Goal: Communication & Community: Participate in discussion

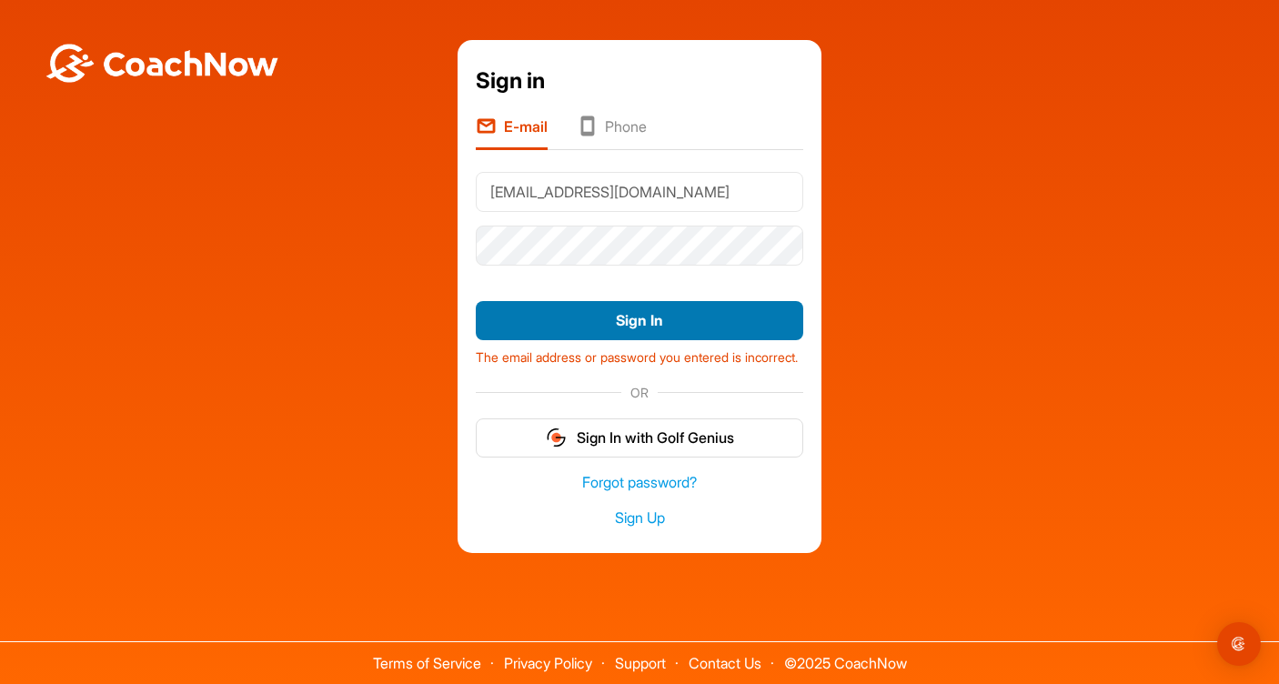
click at [568, 307] on button "Sign In" at bounding box center [639, 320] width 327 height 39
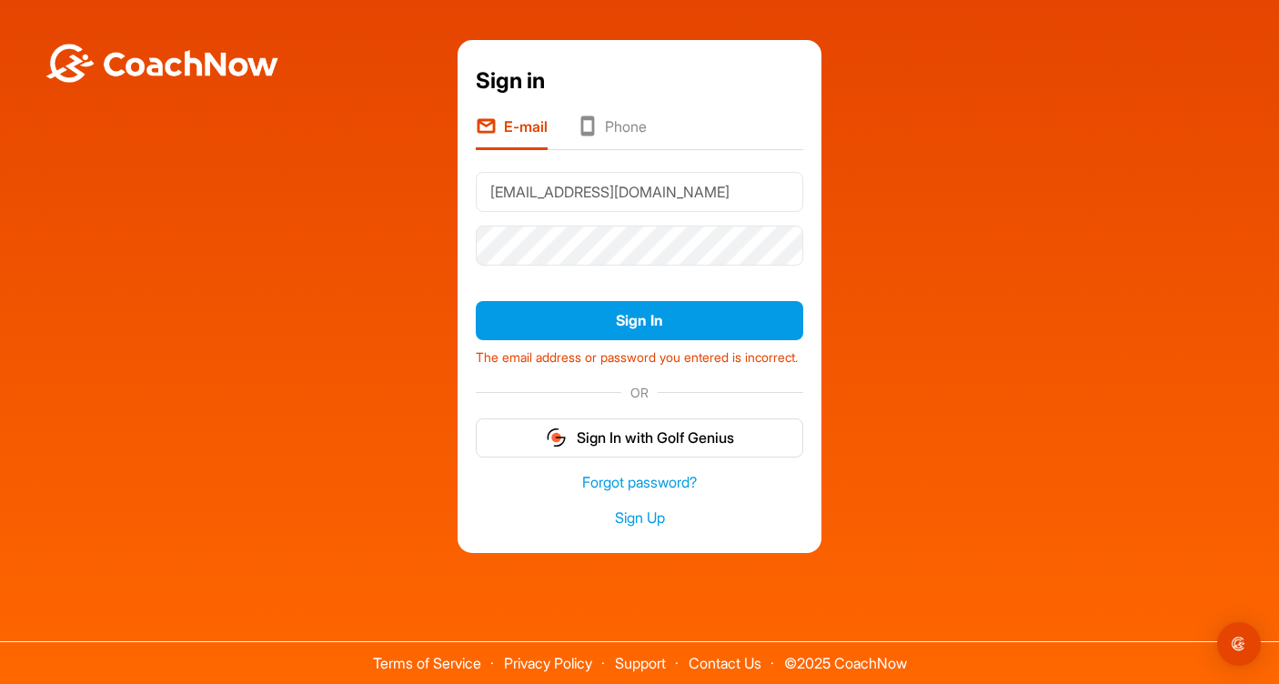
click at [765, 210] on div "donaldelliottmurray@me.com" at bounding box center [639, 192] width 327 height 54
click at [375, 227] on div "Sign in E-mail Phone donaldelliottmurray@me.com Sign In The email address or pa…" at bounding box center [639, 296] width 1261 height 513
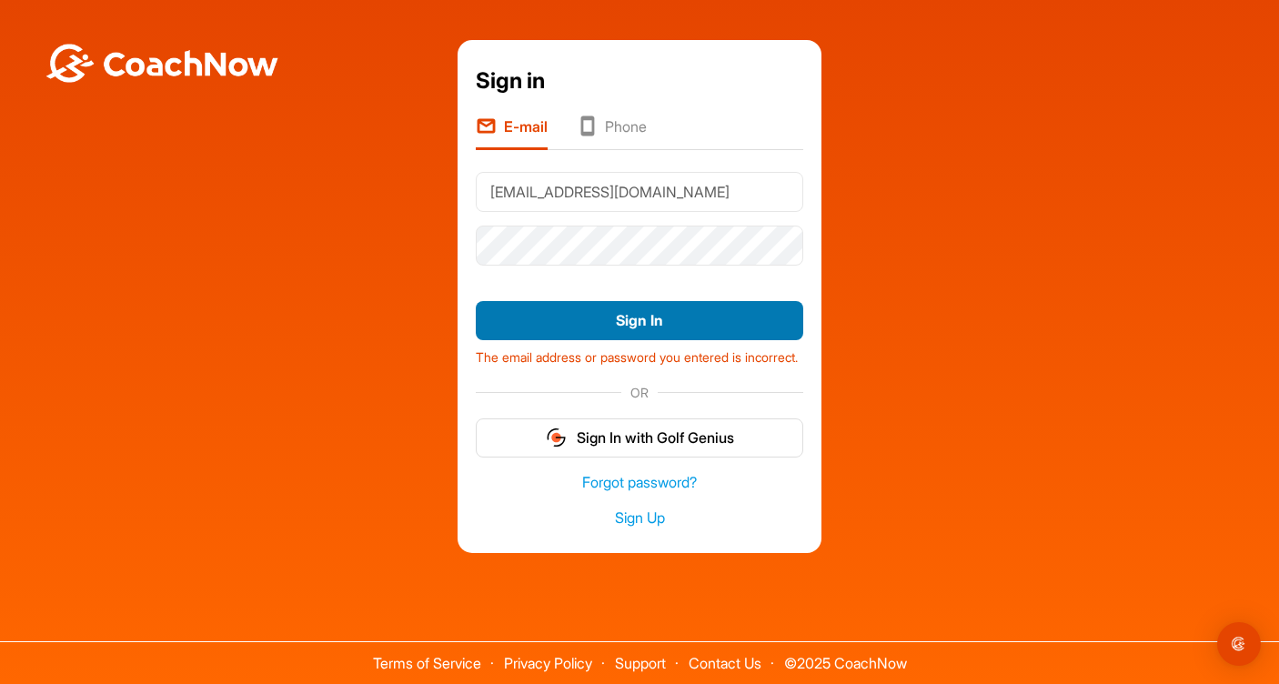
click at [549, 320] on button "Sign In" at bounding box center [639, 320] width 327 height 39
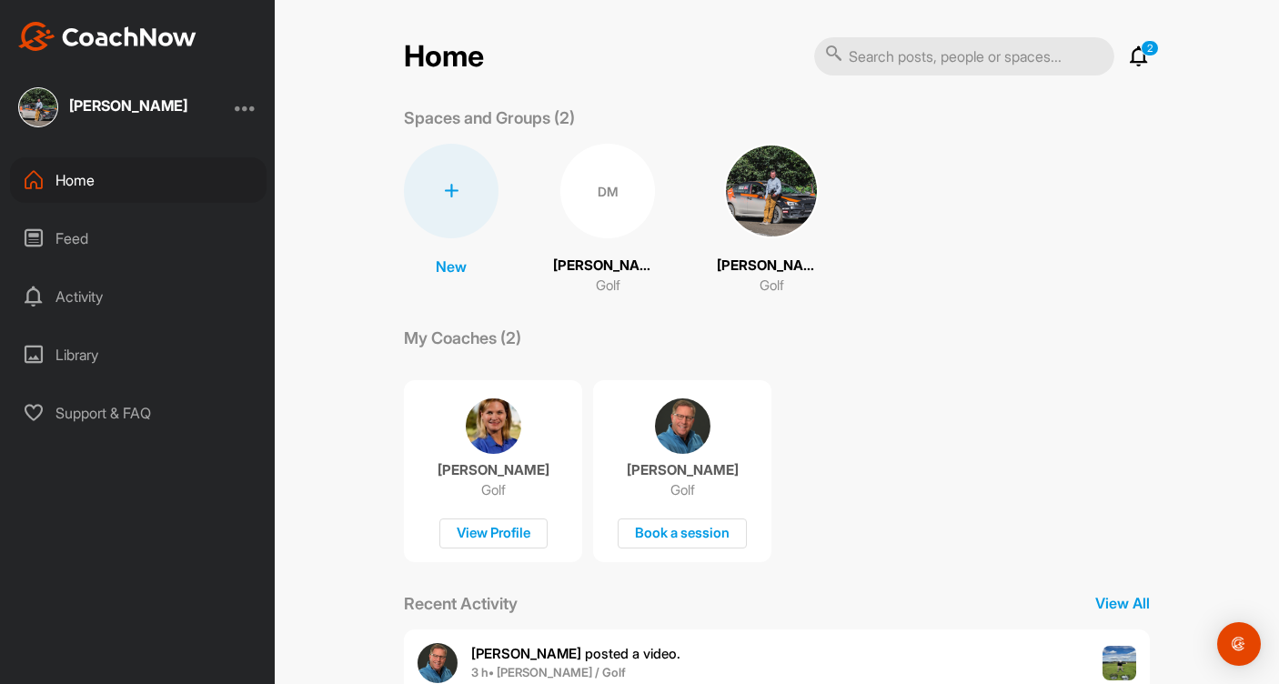
click at [675, 435] on img at bounding box center [682, 425] width 55 height 55
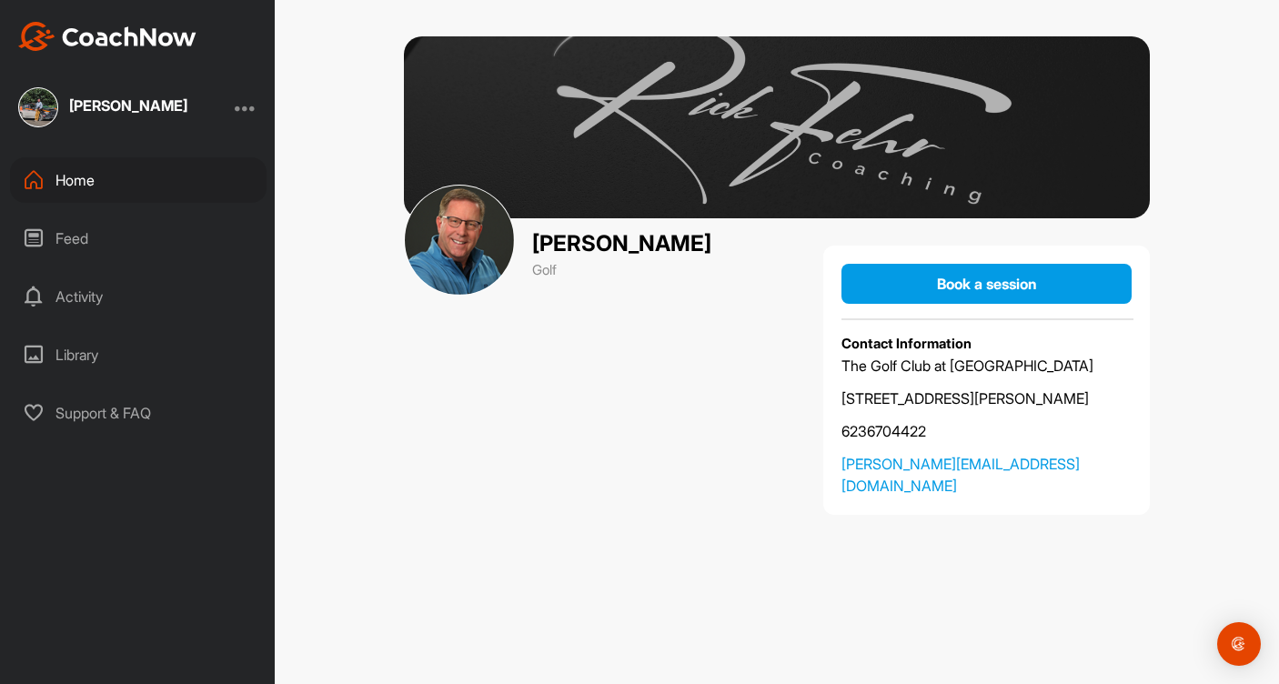
click at [86, 300] on div "Activity" at bounding box center [138, 296] width 257 height 45
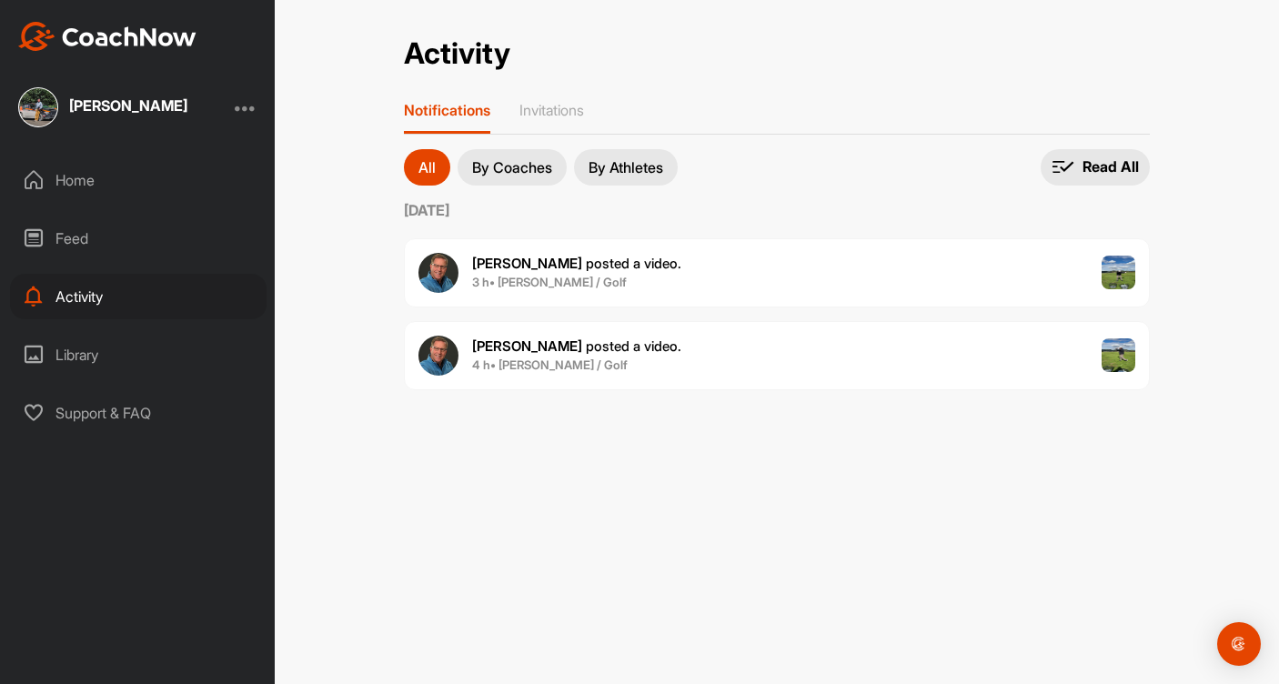
click at [542, 268] on span "[PERSON_NAME] posted a video ." at bounding box center [576, 263] width 209 height 17
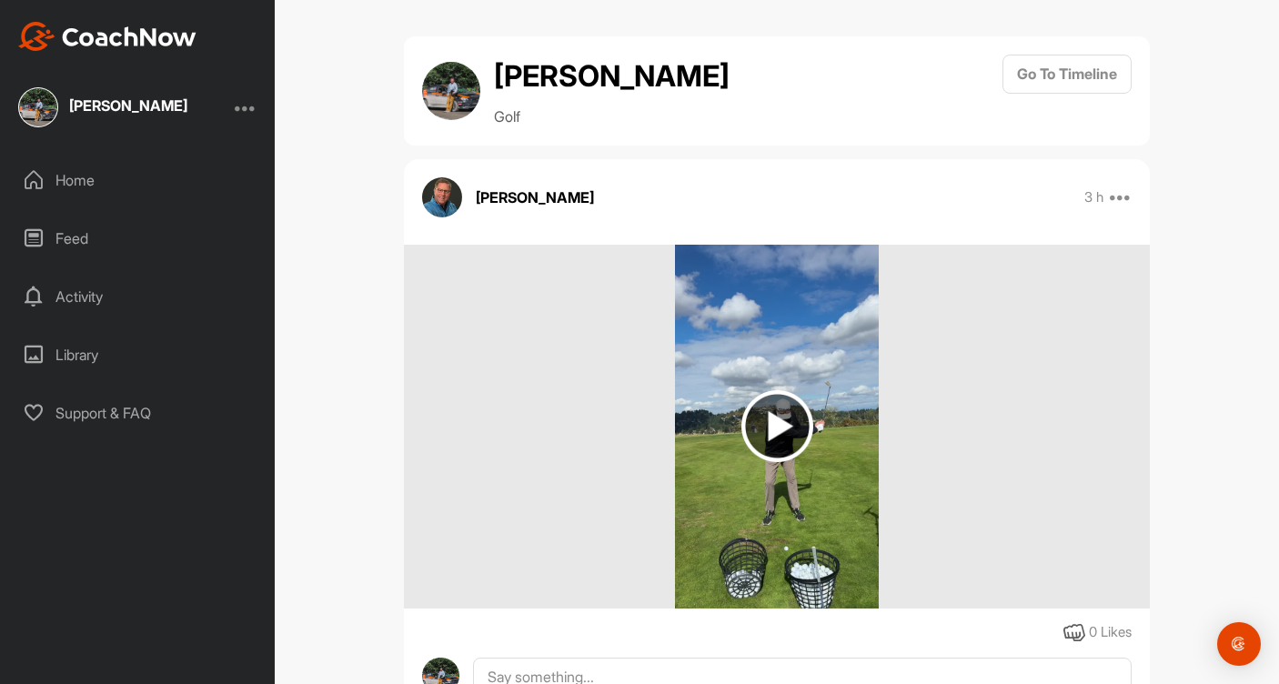
click at [781, 424] on img at bounding box center [777, 426] width 72 height 72
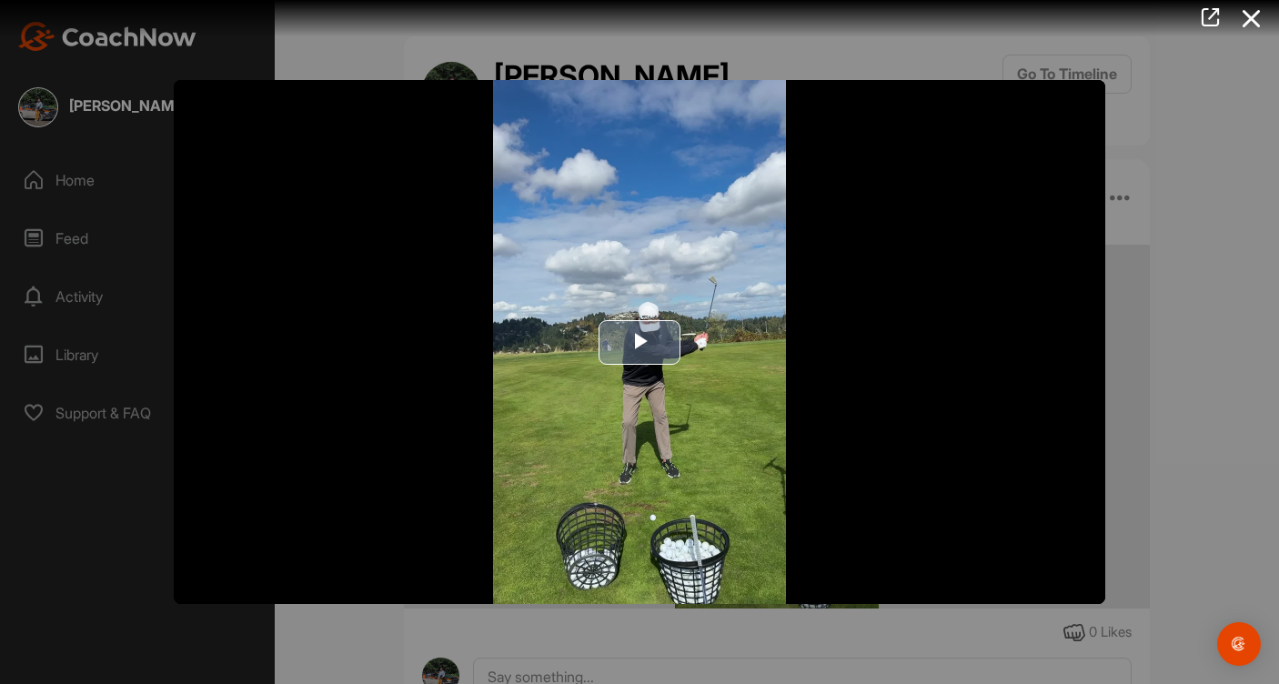
click at [640, 342] on span "Video Player" at bounding box center [640, 342] width 0 height 0
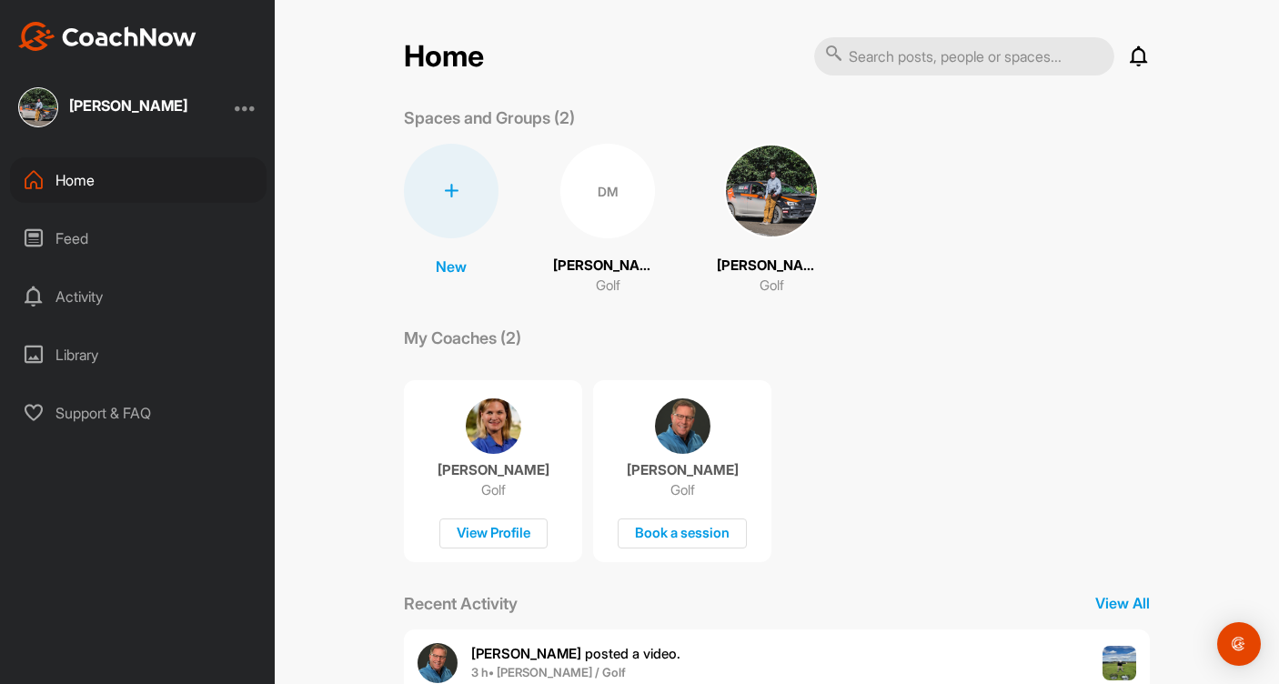
click at [686, 436] on img at bounding box center [682, 425] width 55 height 55
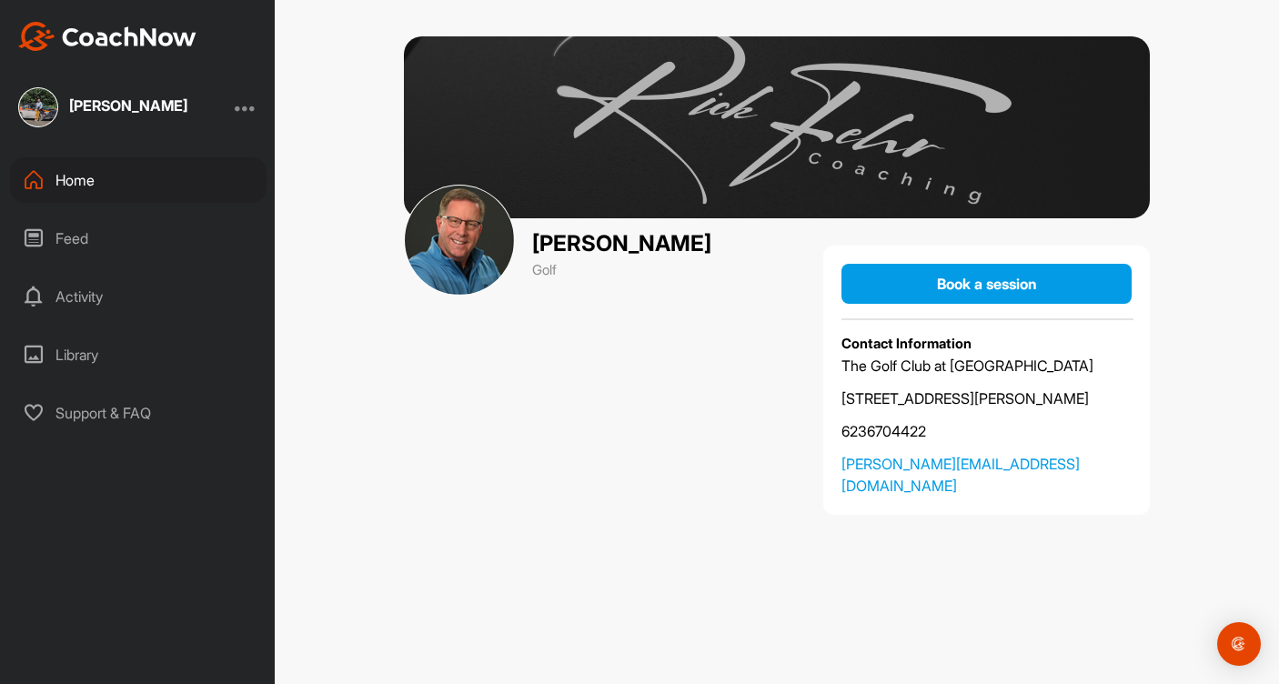
click at [100, 296] on div "Activity" at bounding box center [138, 296] width 257 height 45
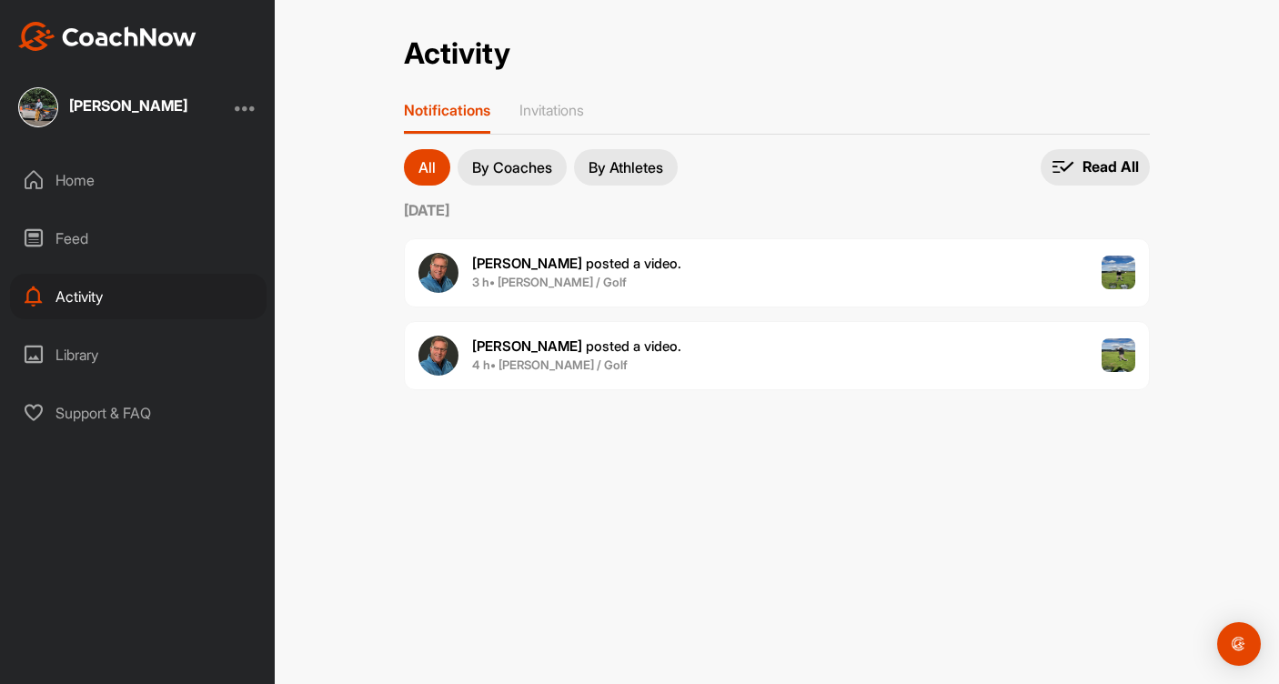
click at [484, 275] on b "3 h • Donald M. / Golf" at bounding box center [549, 282] width 155 height 15
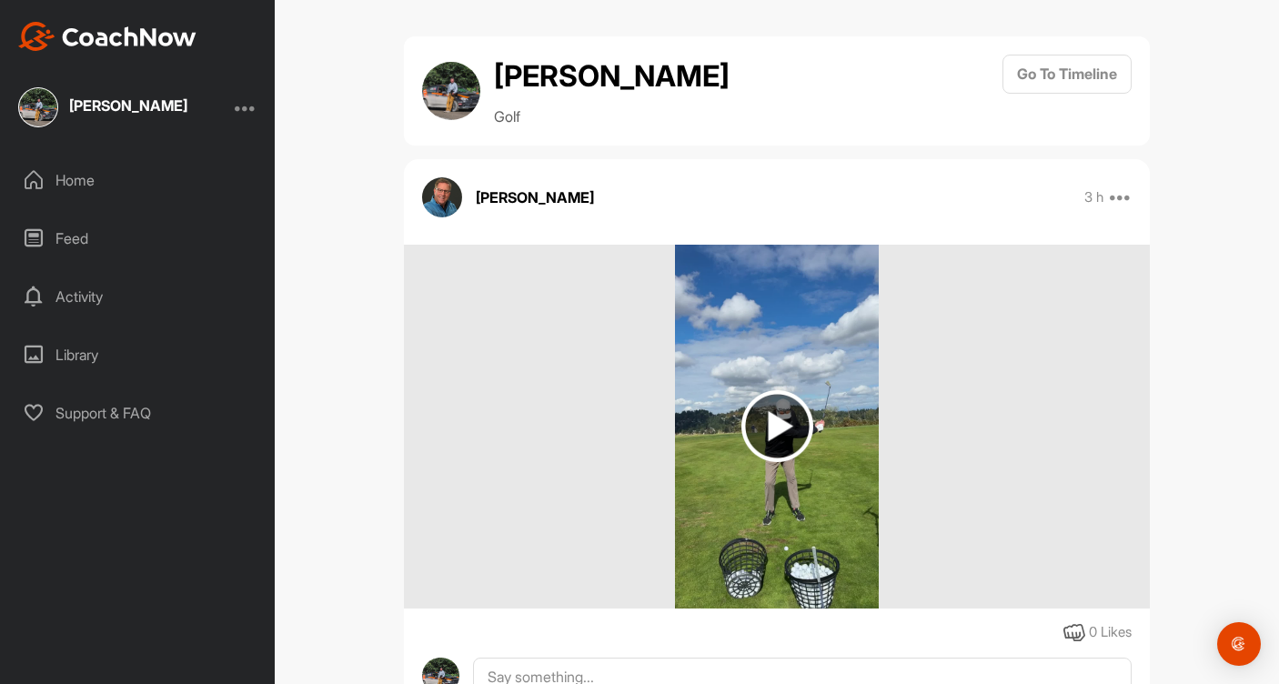
click at [783, 421] on img at bounding box center [777, 426] width 72 height 72
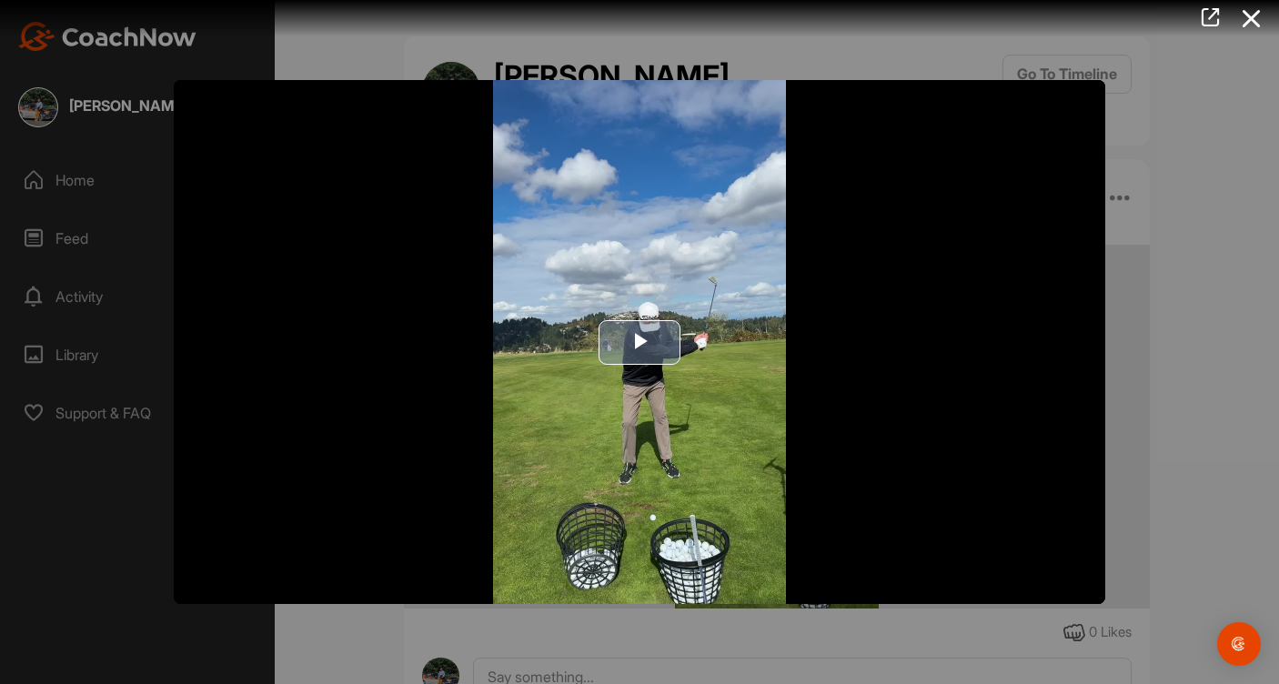
click at [640, 342] on span "Video Player" at bounding box center [640, 342] width 0 height 0
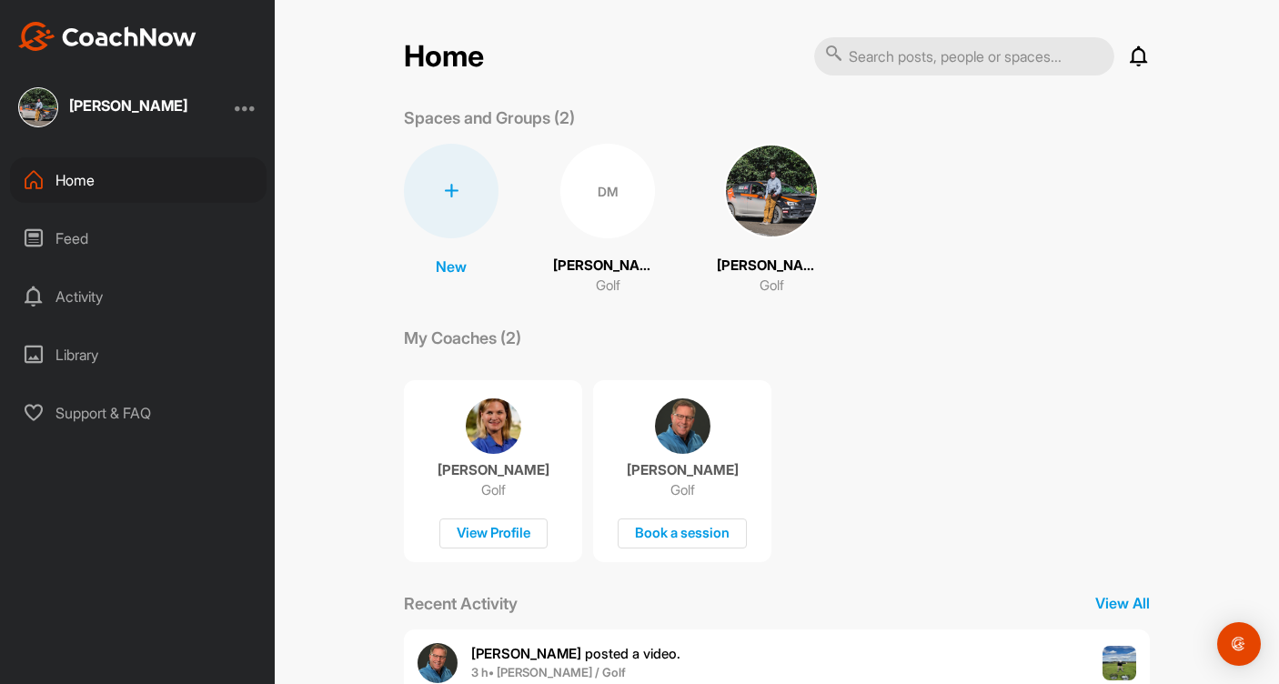
click at [695, 442] on img at bounding box center [682, 425] width 55 height 55
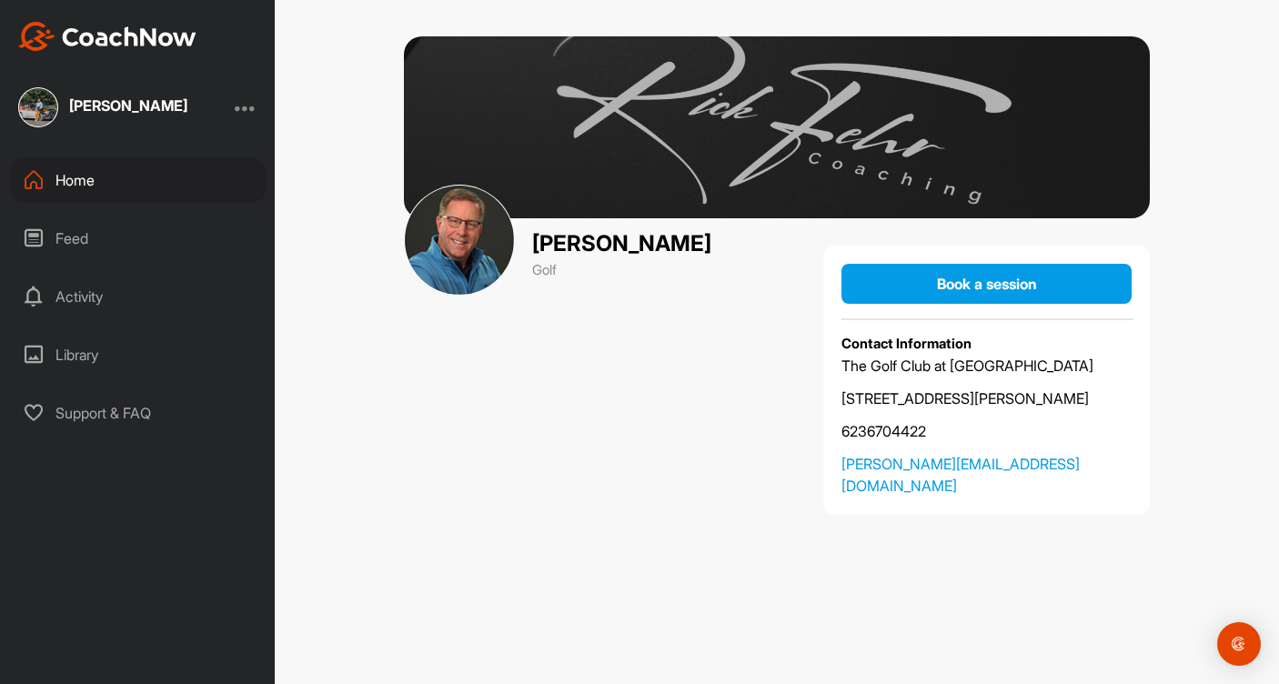
click at [77, 302] on div "Activity" at bounding box center [138, 296] width 257 height 45
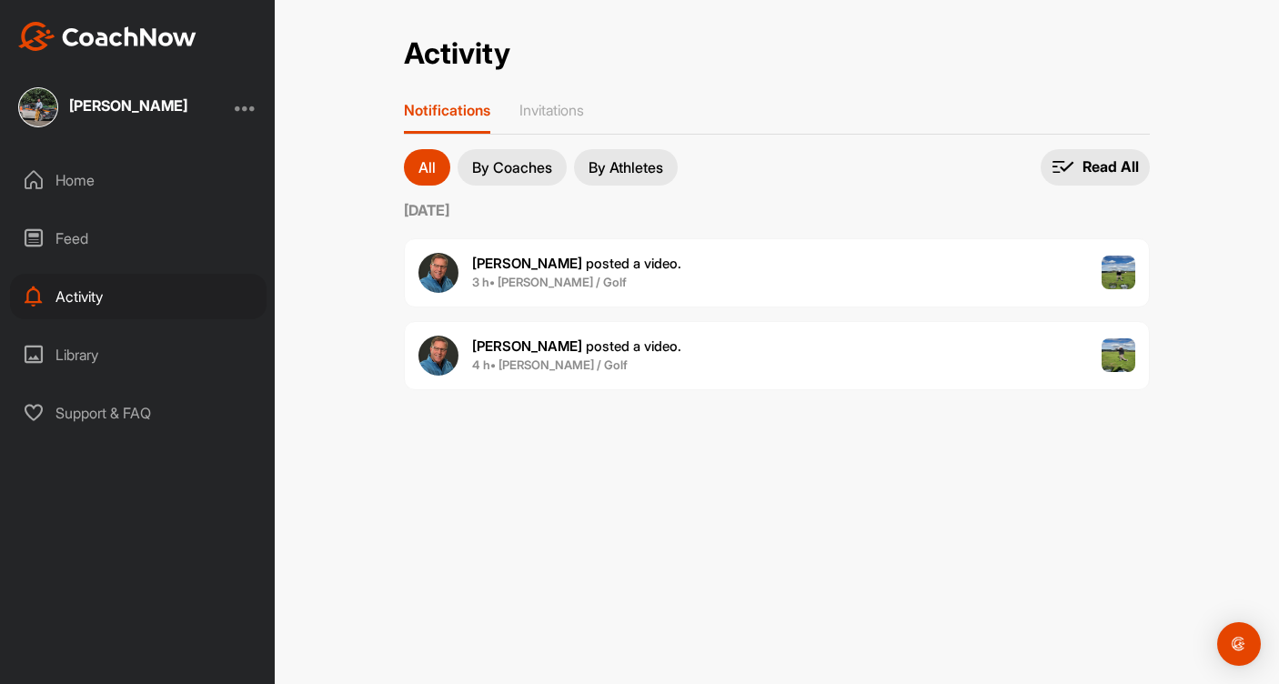
click at [574, 357] on span "4 h • [PERSON_NAME] / Golf" at bounding box center [576, 366] width 209 height 18
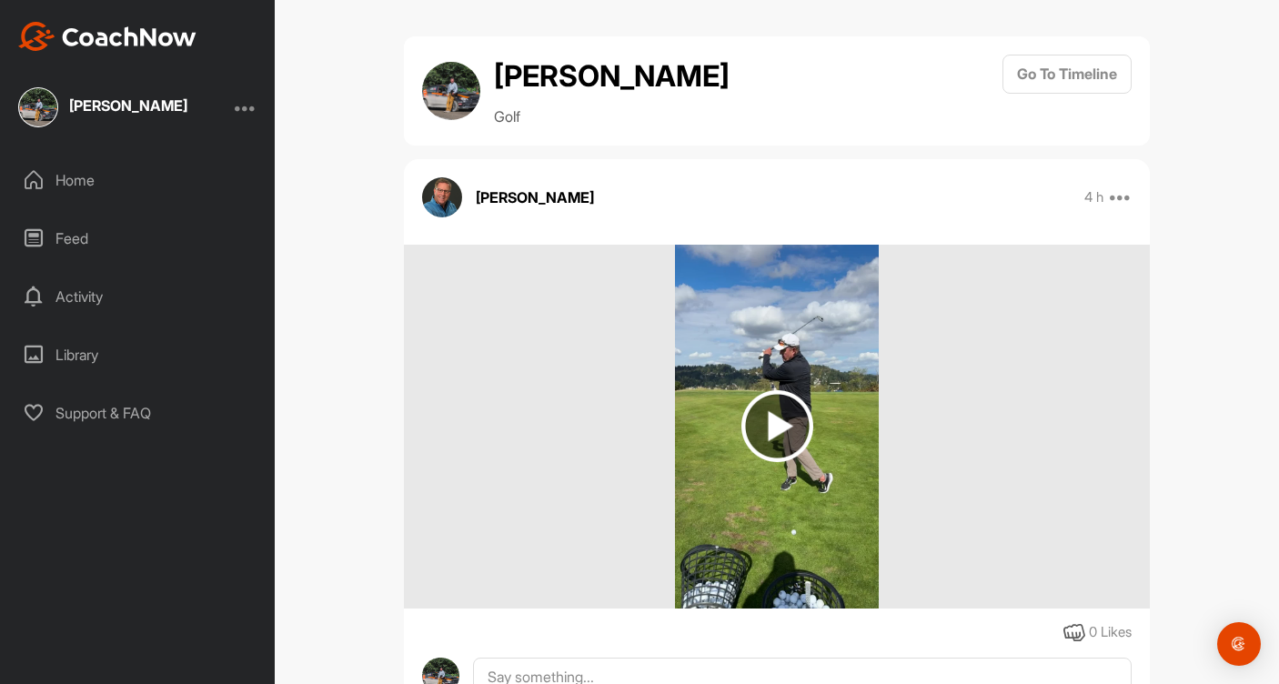
click at [774, 420] on img at bounding box center [777, 426] width 72 height 72
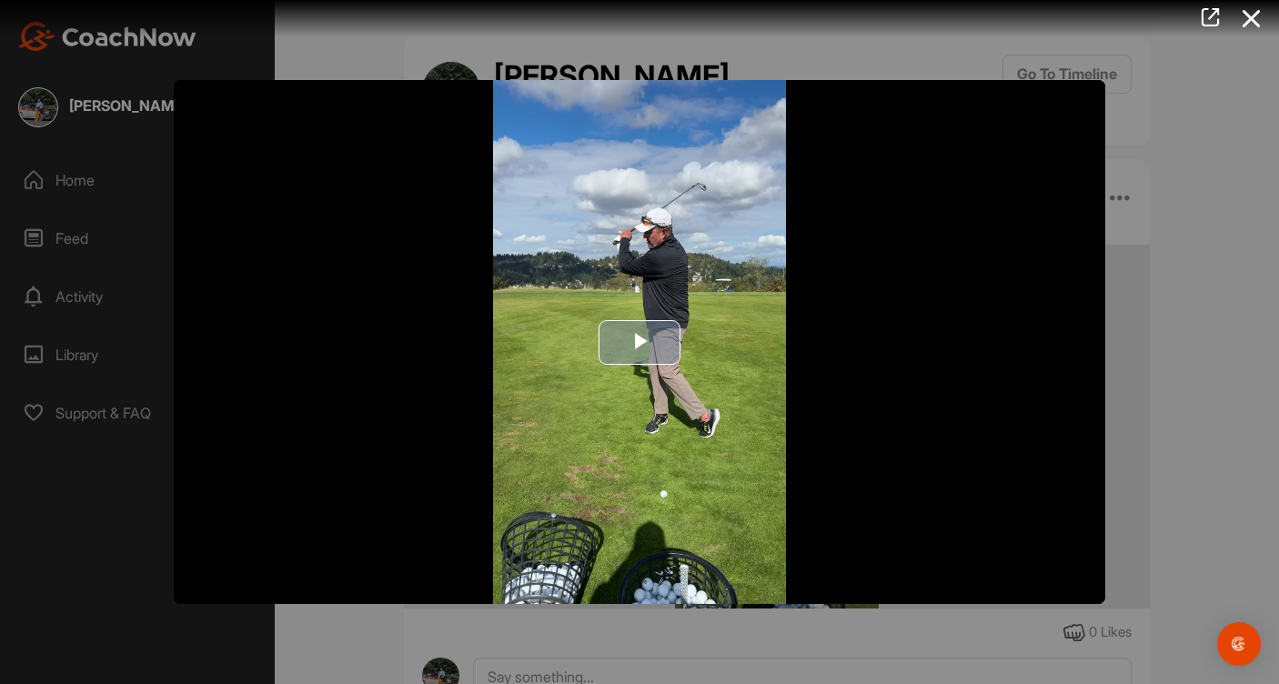
click at [640, 342] on span "Video Player" at bounding box center [640, 342] width 0 height 0
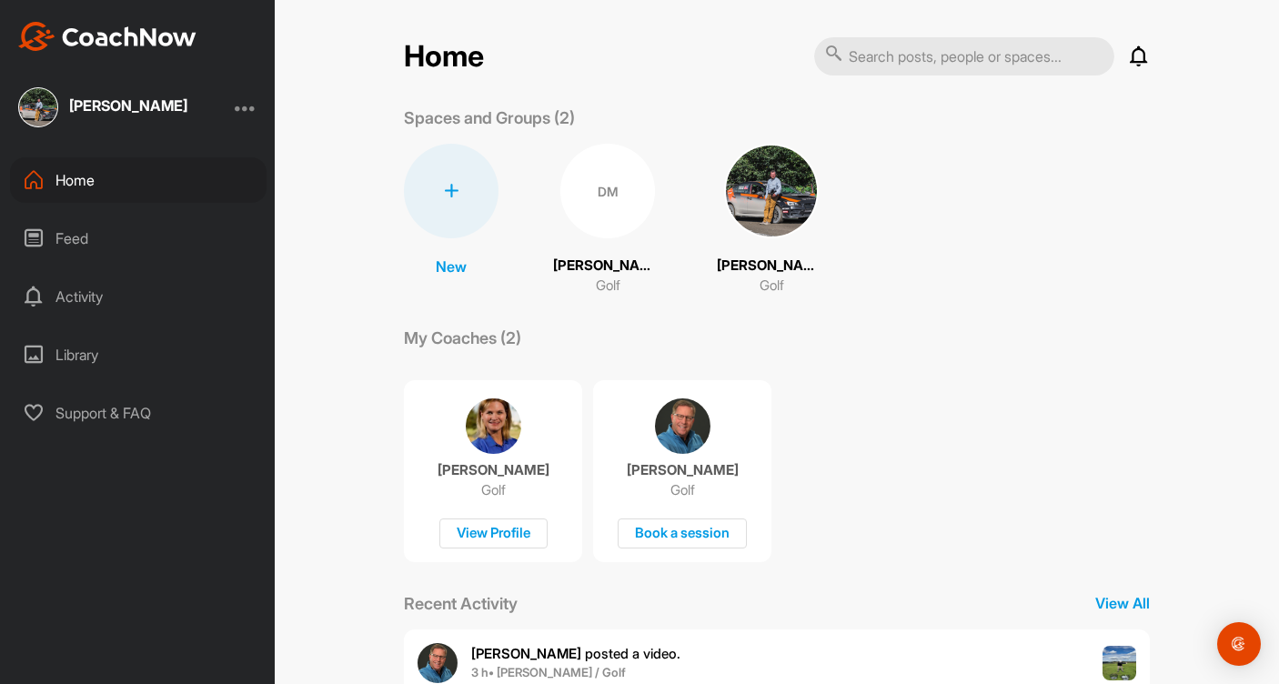
click at [670, 428] on img at bounding box center [682, 425] width 55 height 55
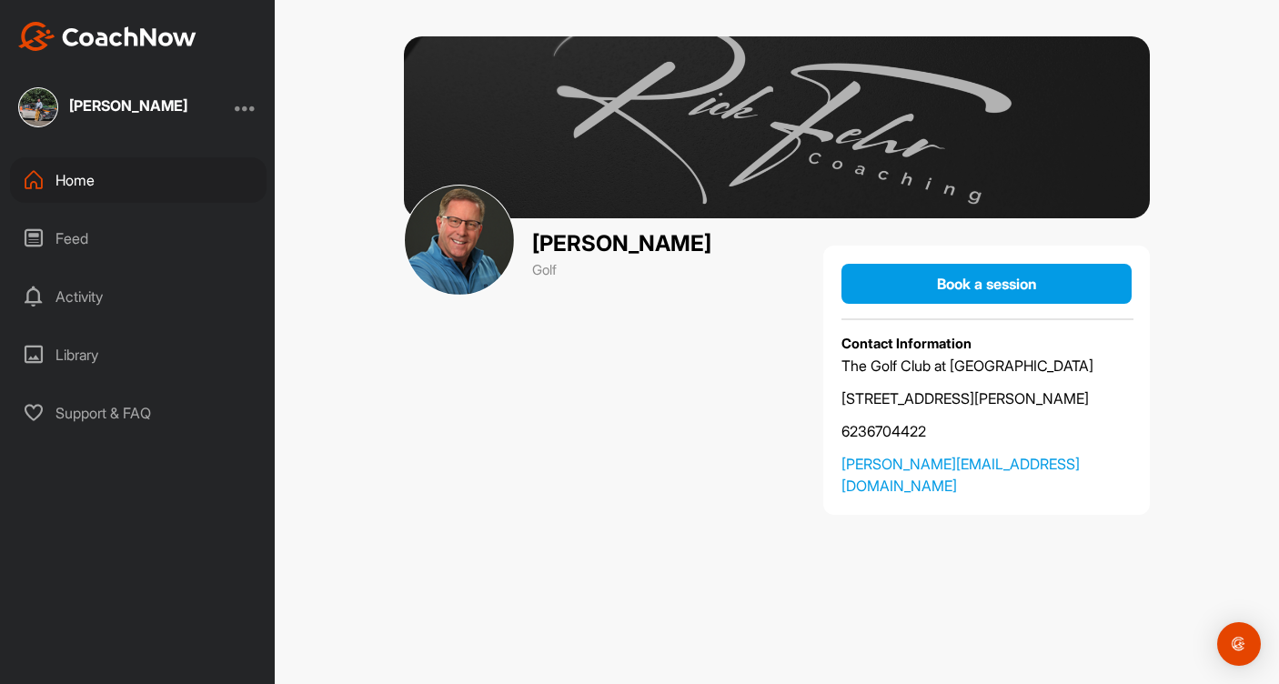
click at [105, 291] on div "Activity" at bounding box center [138, 296] width 257 height 45
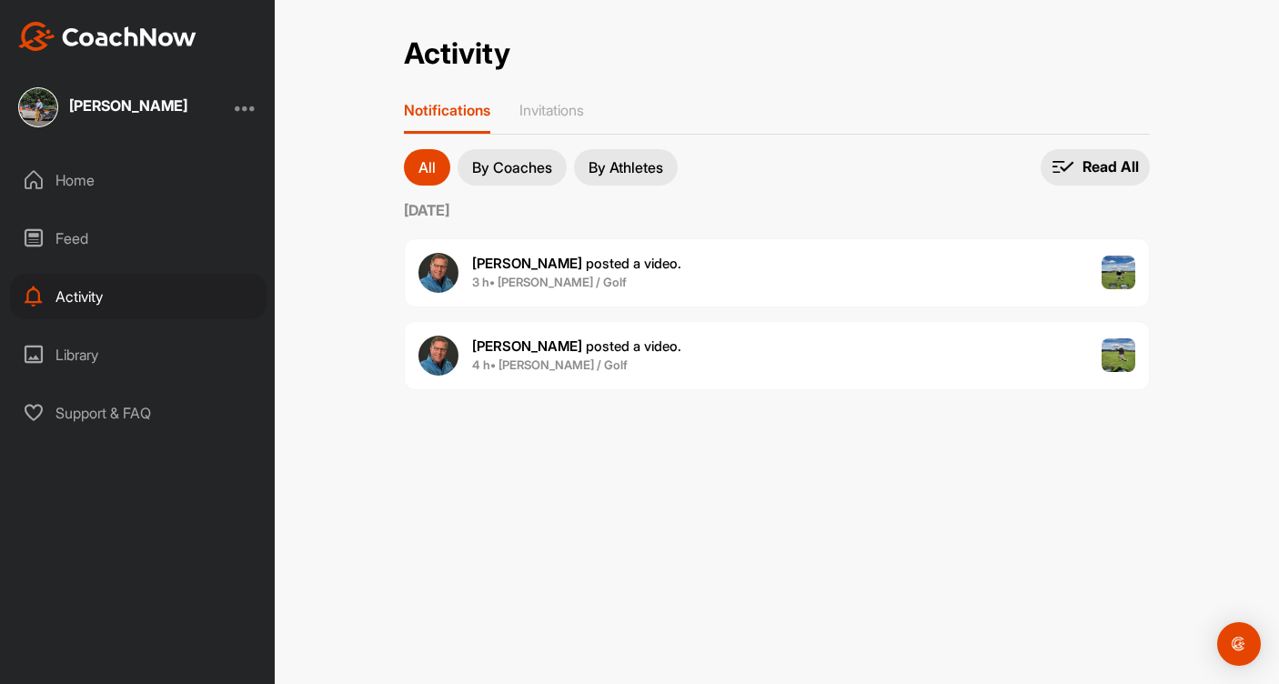
click at [497, 362] on b "4 h • [PERSON_NAME] / Golf" at bounding box center [550, 365] width 156 height 15
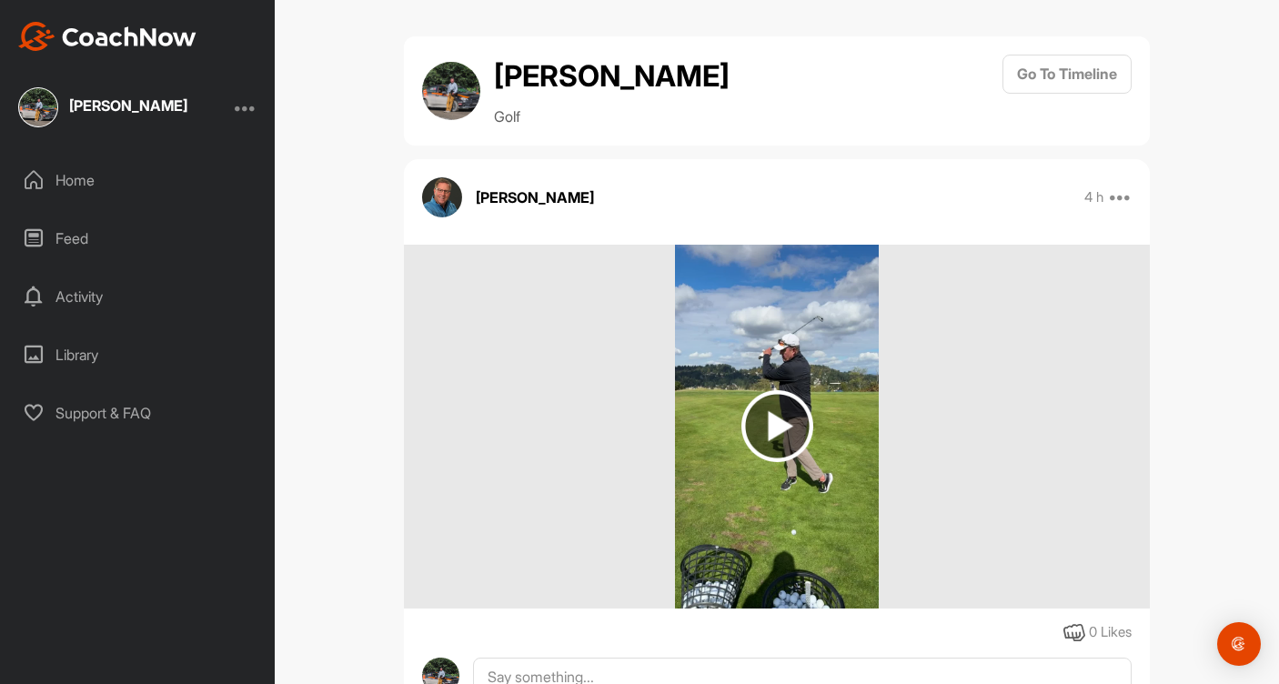
click at [782, 418] on img at bounding box center [777, 426] width 72 height 72
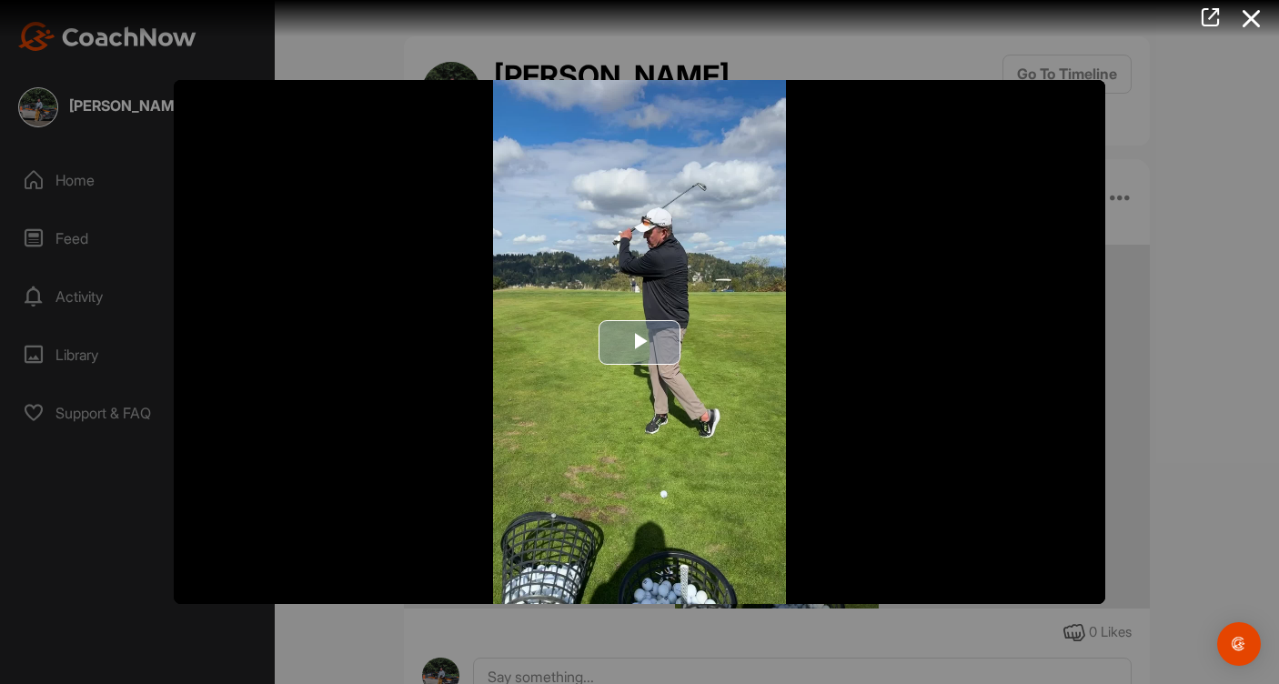
click at [640, 342] on span "Video Player" at bounding box center [640, 342] width 0 height 0
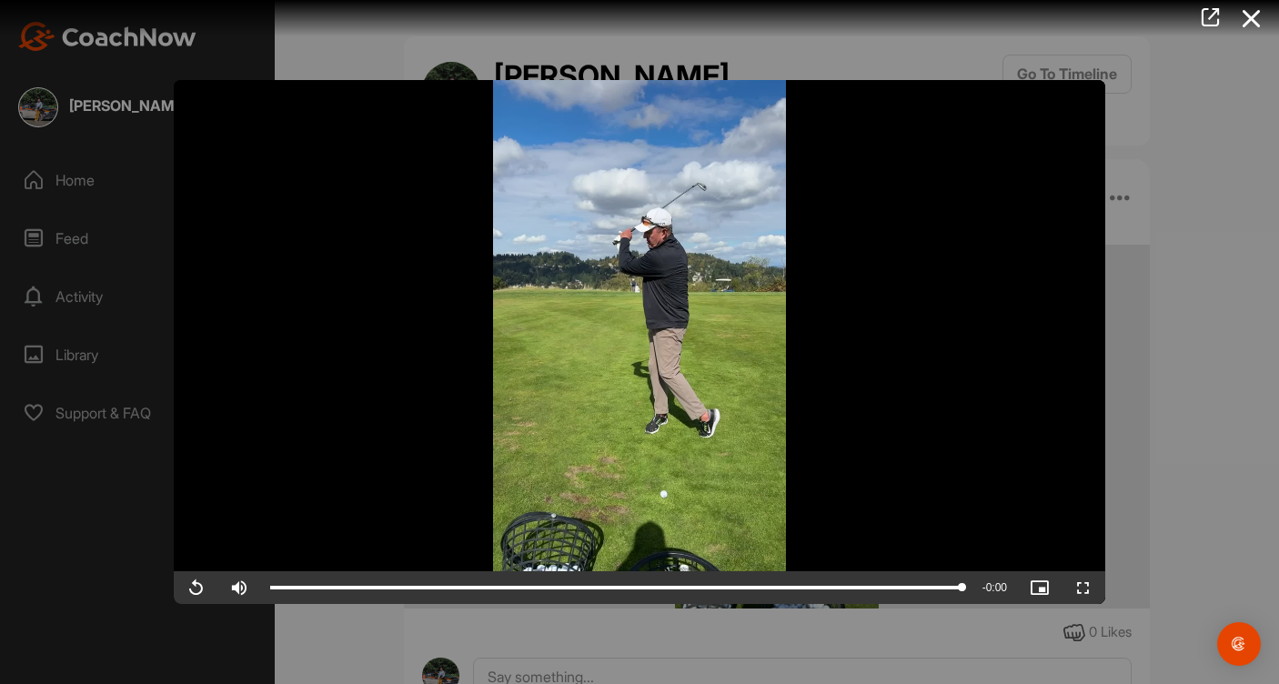
click at [620, 382] on video "Video Player" at bounding box center [640, 342] width 932 height 524
click at [106, 300] on div at bounding box center [639, 342] width 1279 height 684
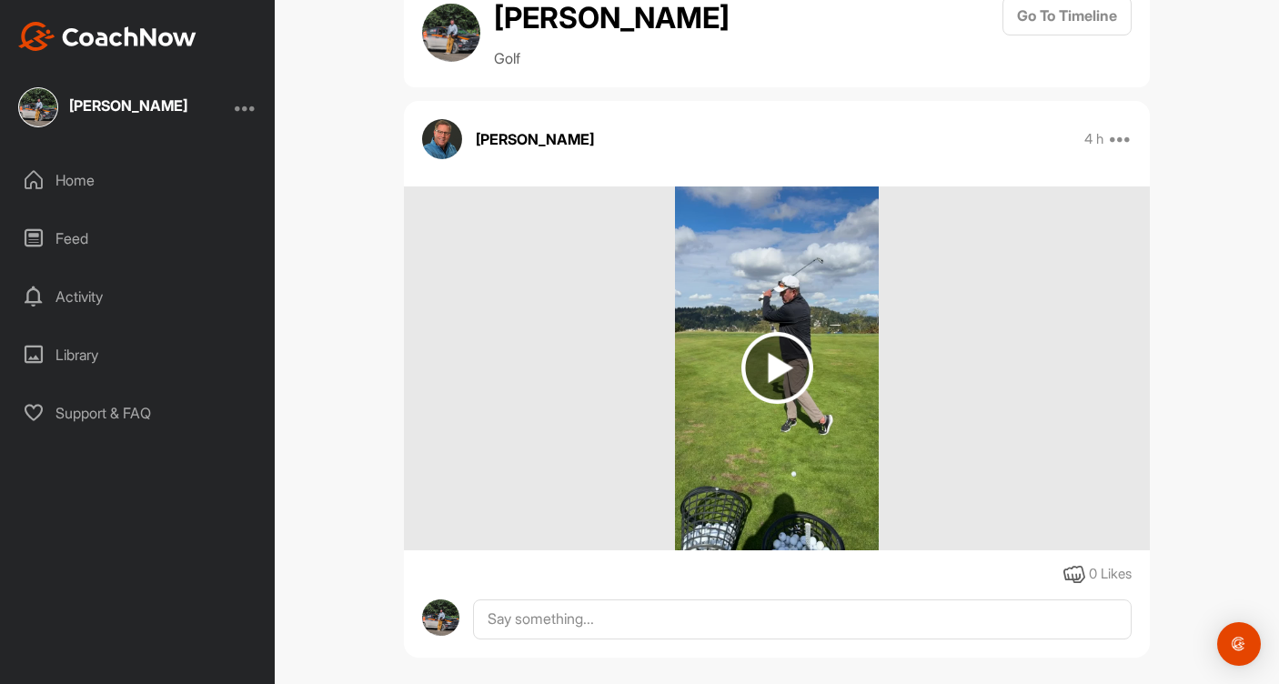
scroll to position [56, 0]
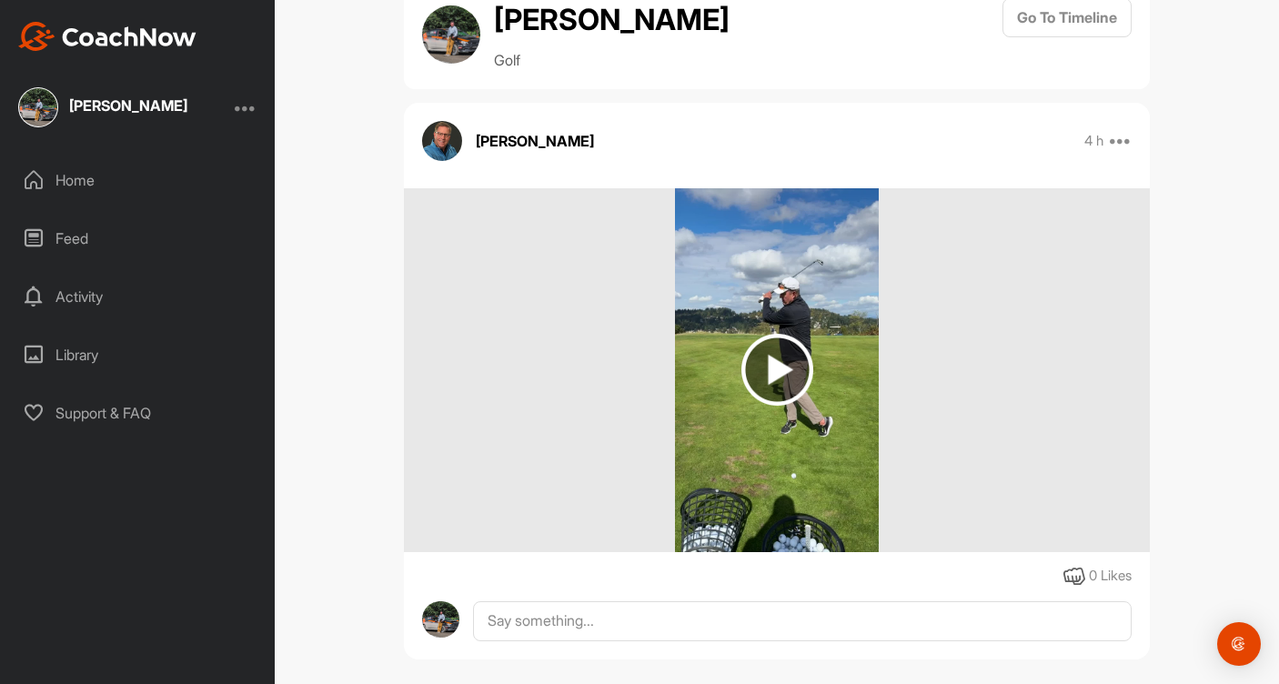
click at [92, 295] on div "Activity" at bounding box center [138, 296] width 257 height 45
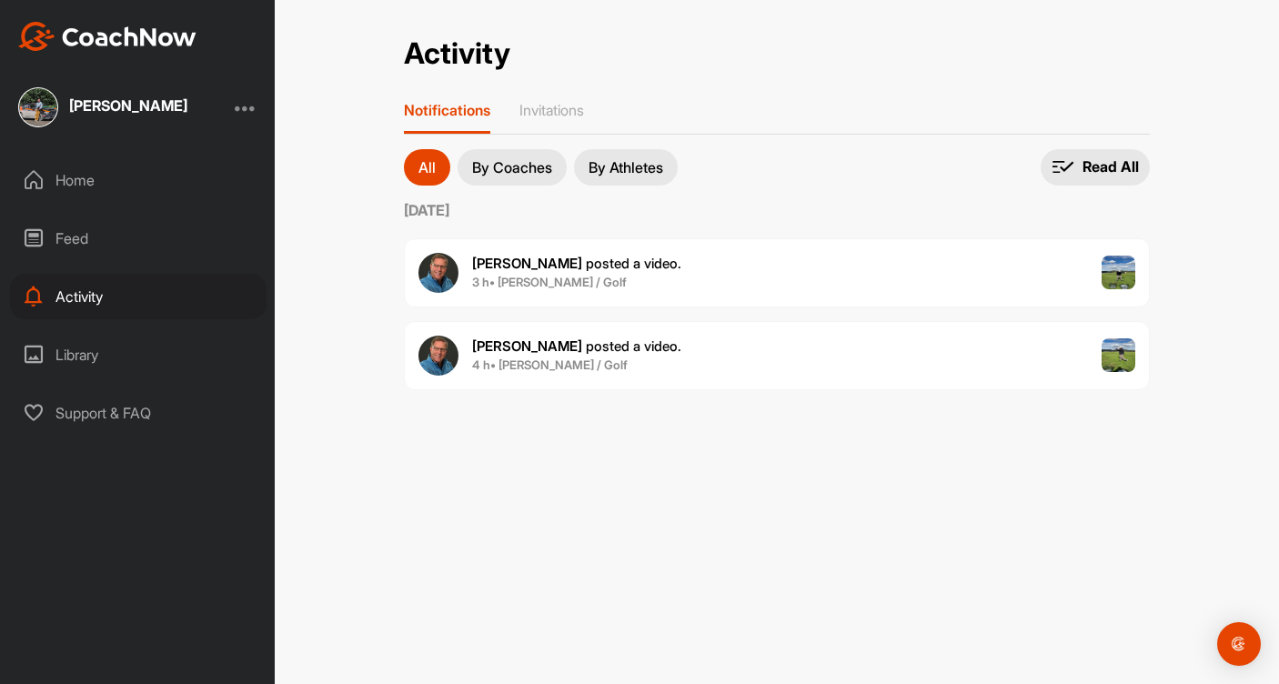
click at [545, 360] on b "4 h • [PERSON_NAME] / Golf" at bounding box center [550, 365] width 156 height 15
click at [514, 276] on b "3 h • Donald M. / Golf" at bounding box center [549, 282] width 155 height 15
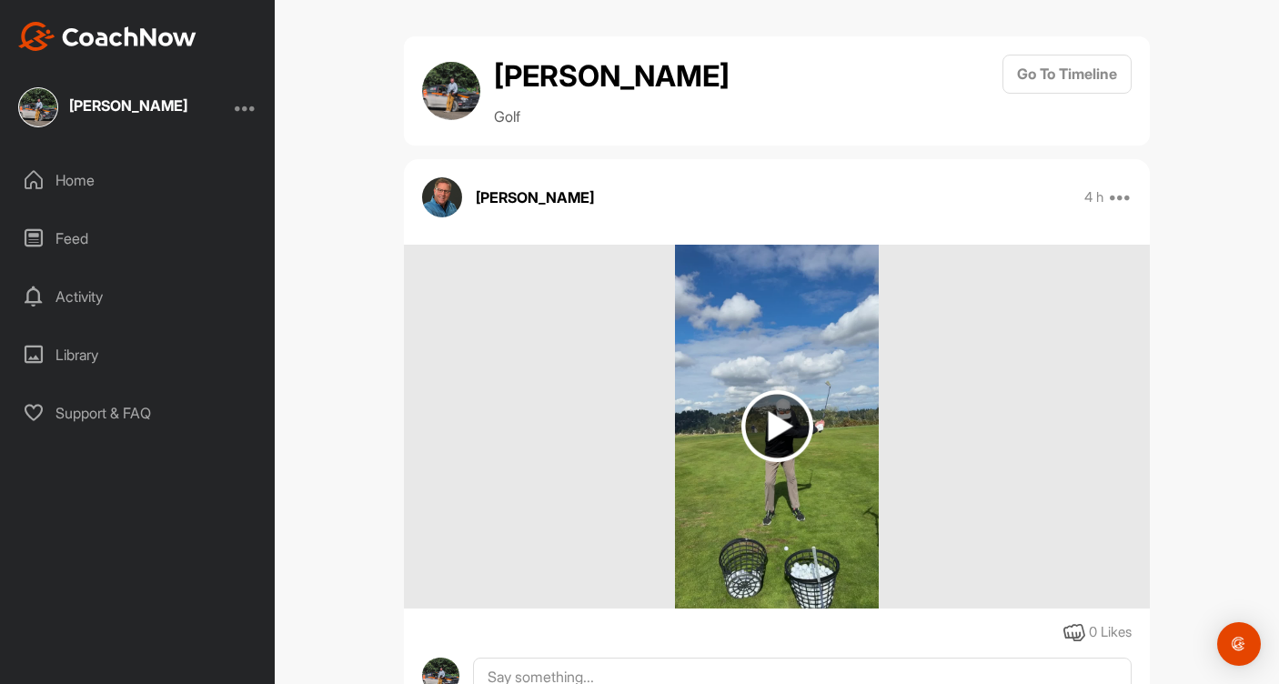
click at [787, 422] on img at bounding box center [777, 426] width 72 height 72
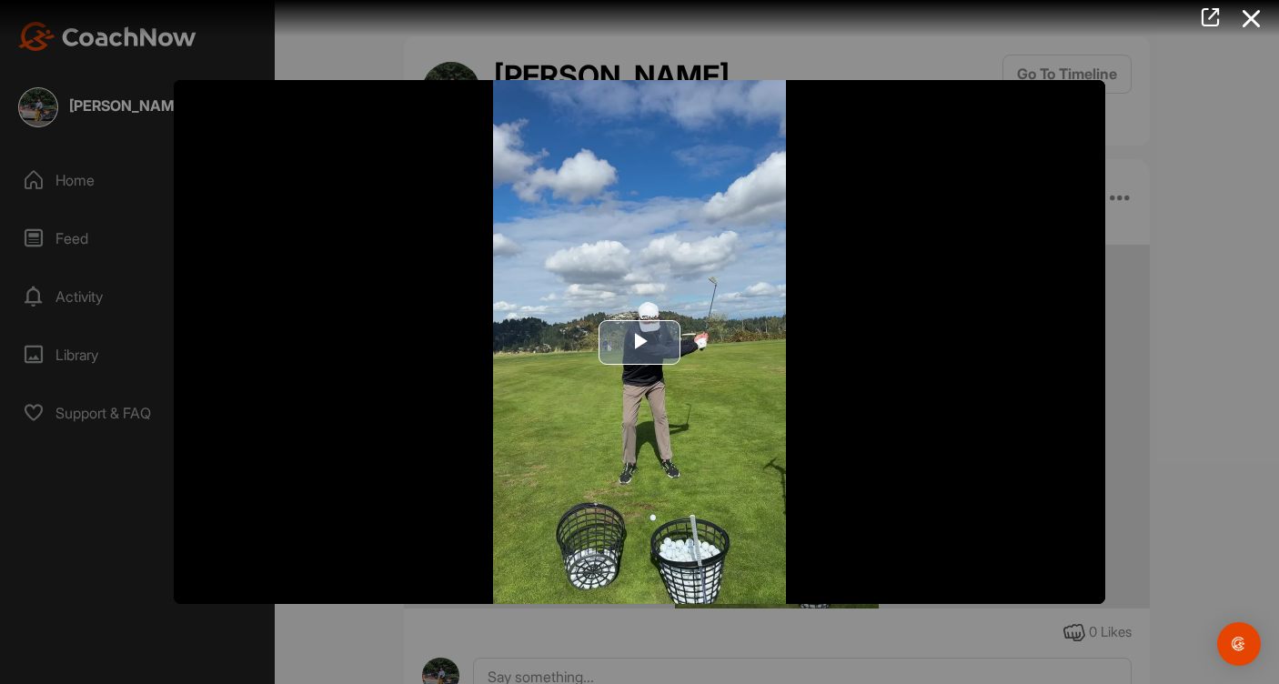
click at [640, 342] on span "Video Player" at bounding box center [640, 342] width 0 height 0
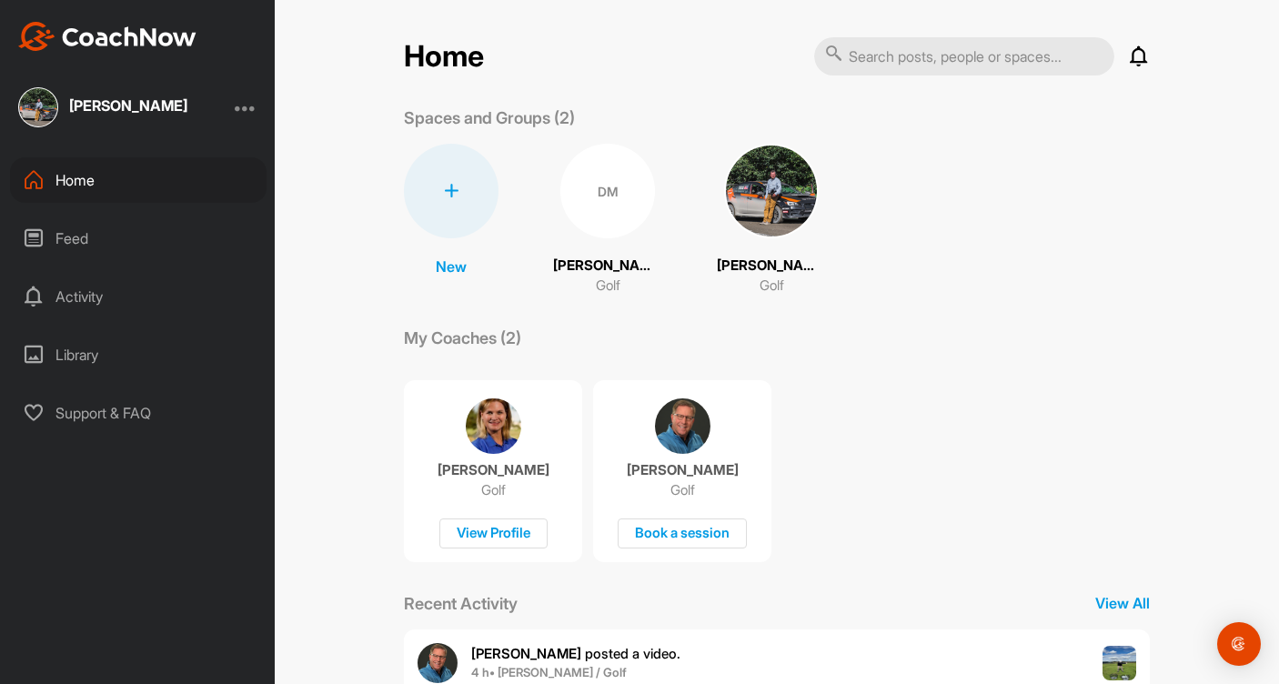
click at [652, 442] on div "[PERSON_NAME] Golf Book a session" at bounding box center [682, 471] width 178 height 182
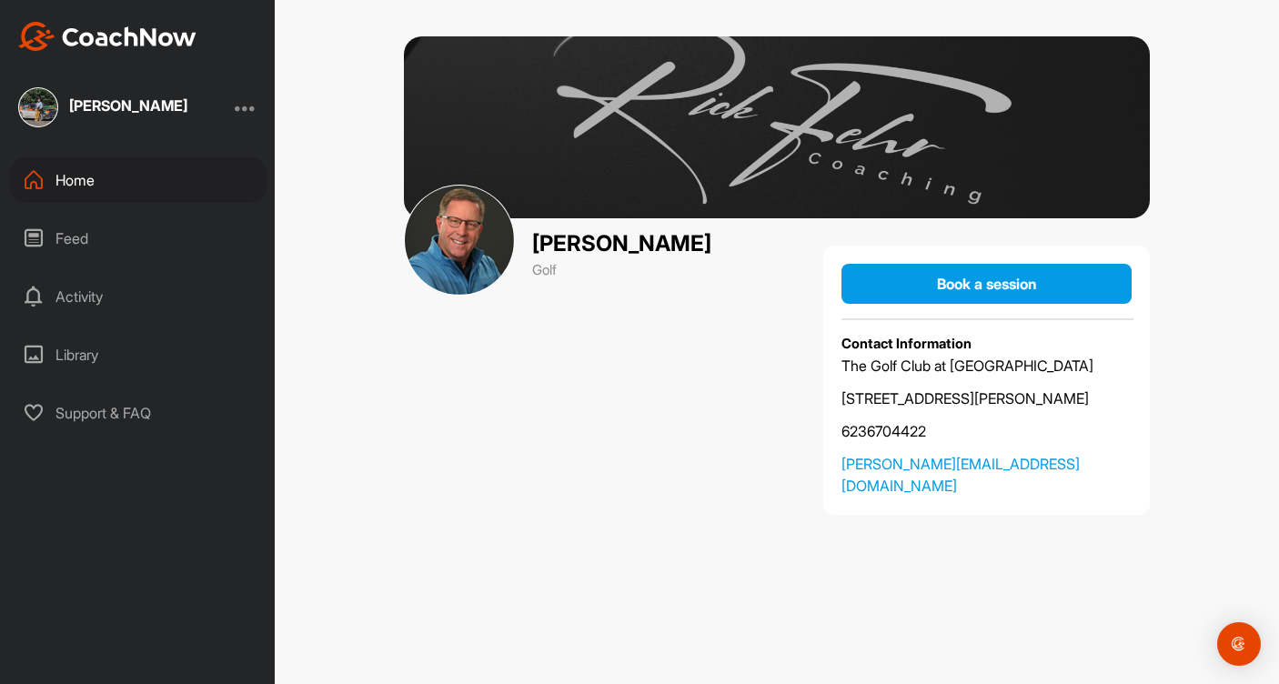
click at [96, 296] on div "Activity" at bounding box center [138, 296] width 257 height 45
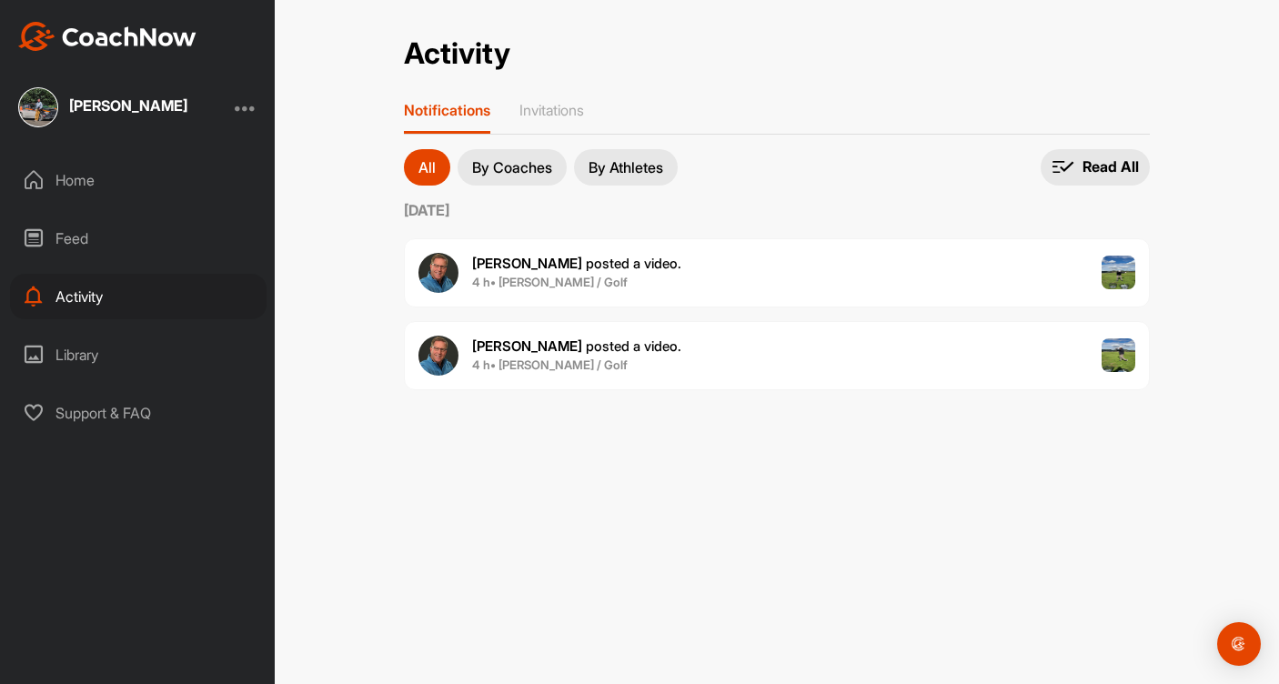
click at [483, 358] on b "4 h • [PERSON_NAME] / Golf" at bounding box center [550, 365] width 156 height 15
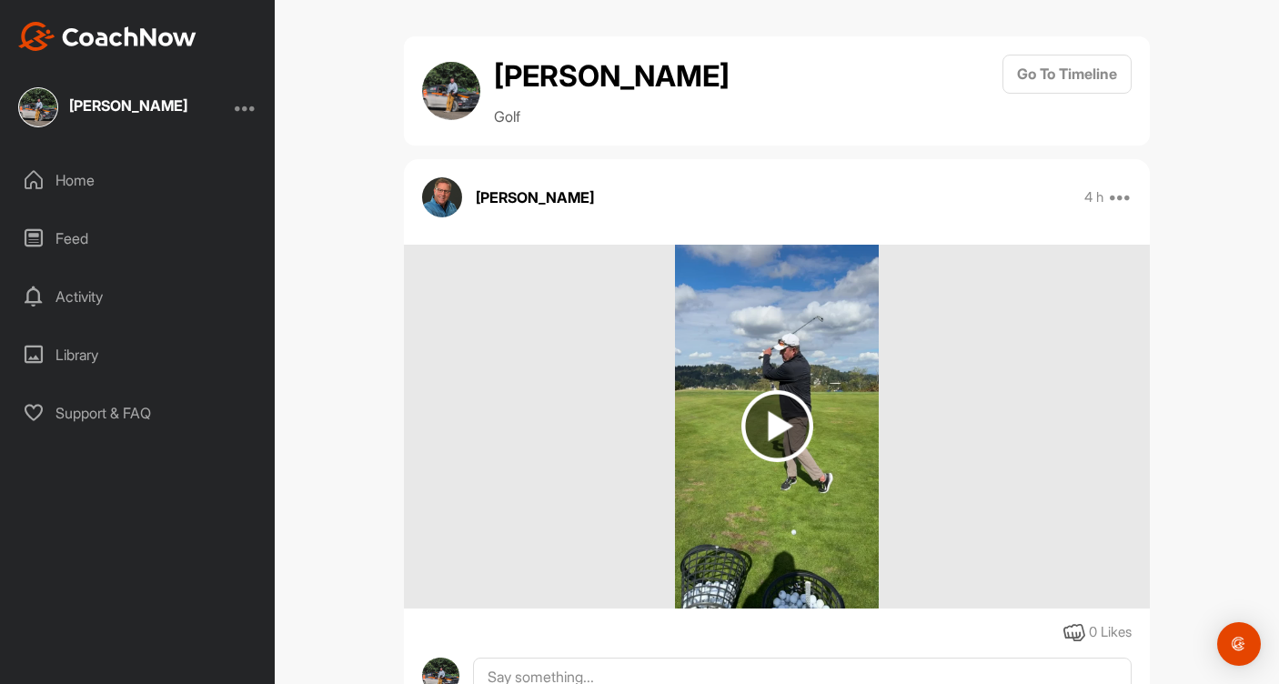
click at [782, 416] on img at bounding box center [777, 426] width 72 height 72
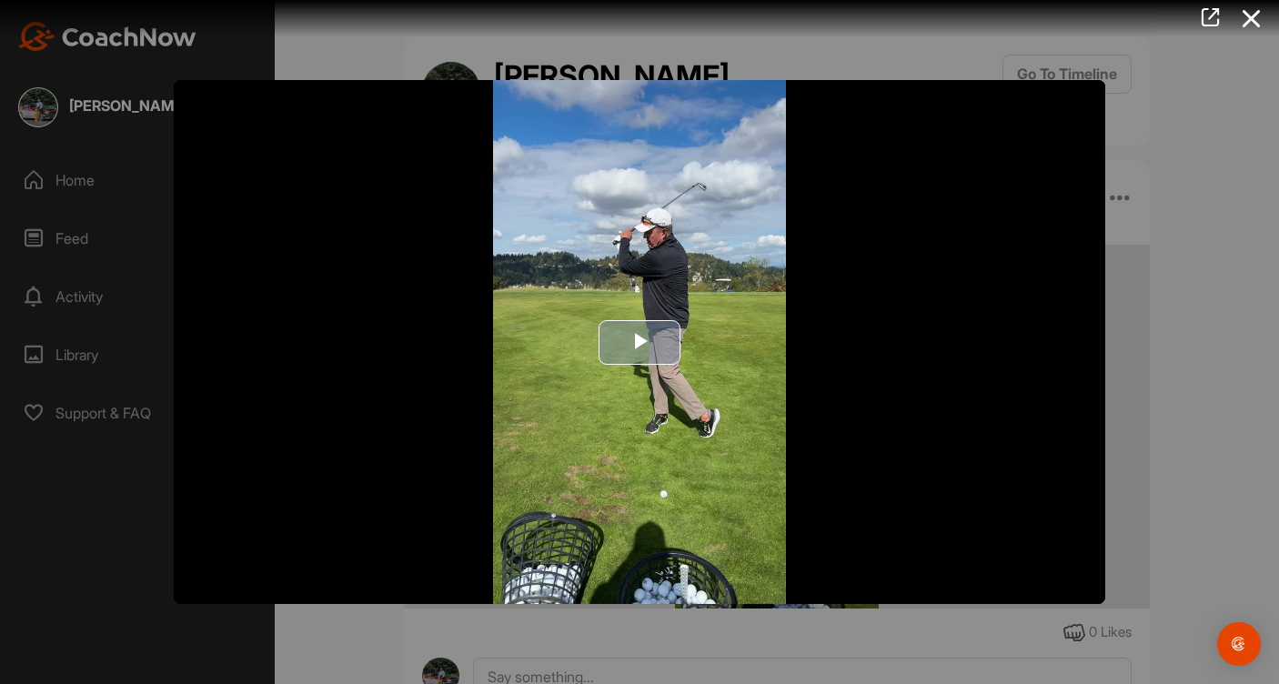
click at [640, 342] on span "Video Player" at bounding box center [640, 342] width 0 height 0
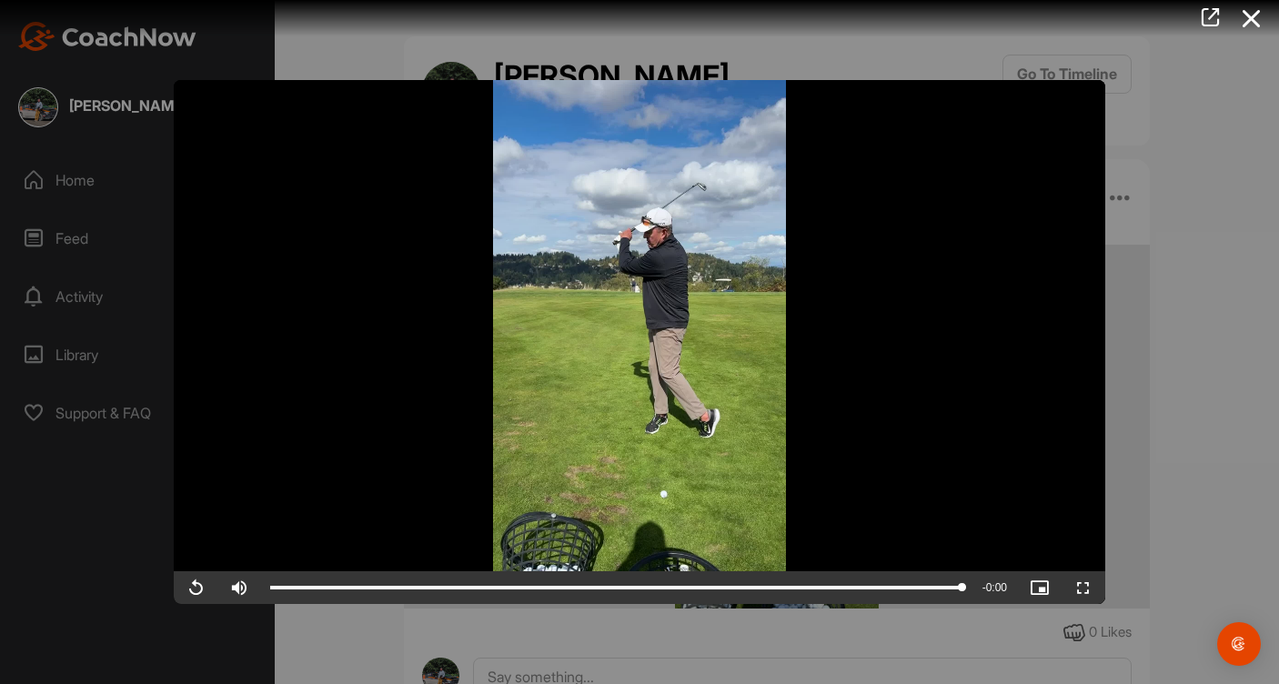
click at [76, 296] on div at bounding box center [639, 342] width 1279 height 684
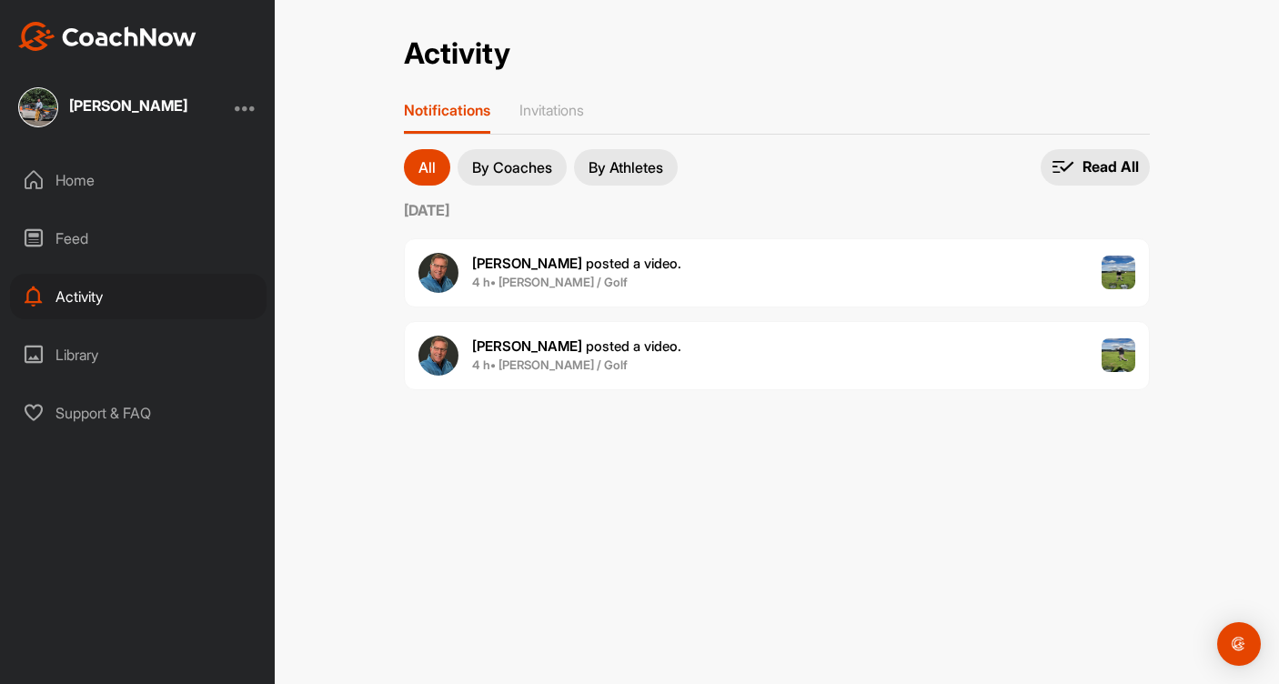
click at [503, 358] on b "4 h • [PERSON_NAME] / Golf" at bounding box center [550, 365] width 156 height 15
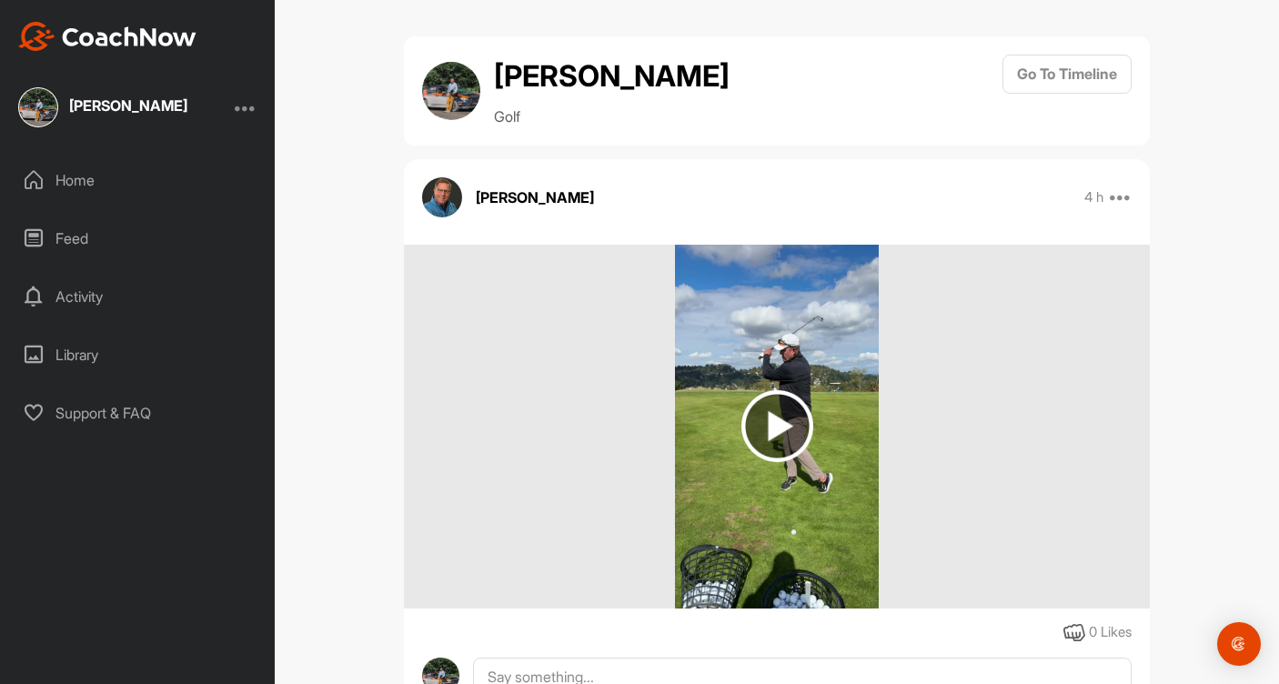
click at [781, 421] on img at bounding box center [777, 426] width 72 height 72
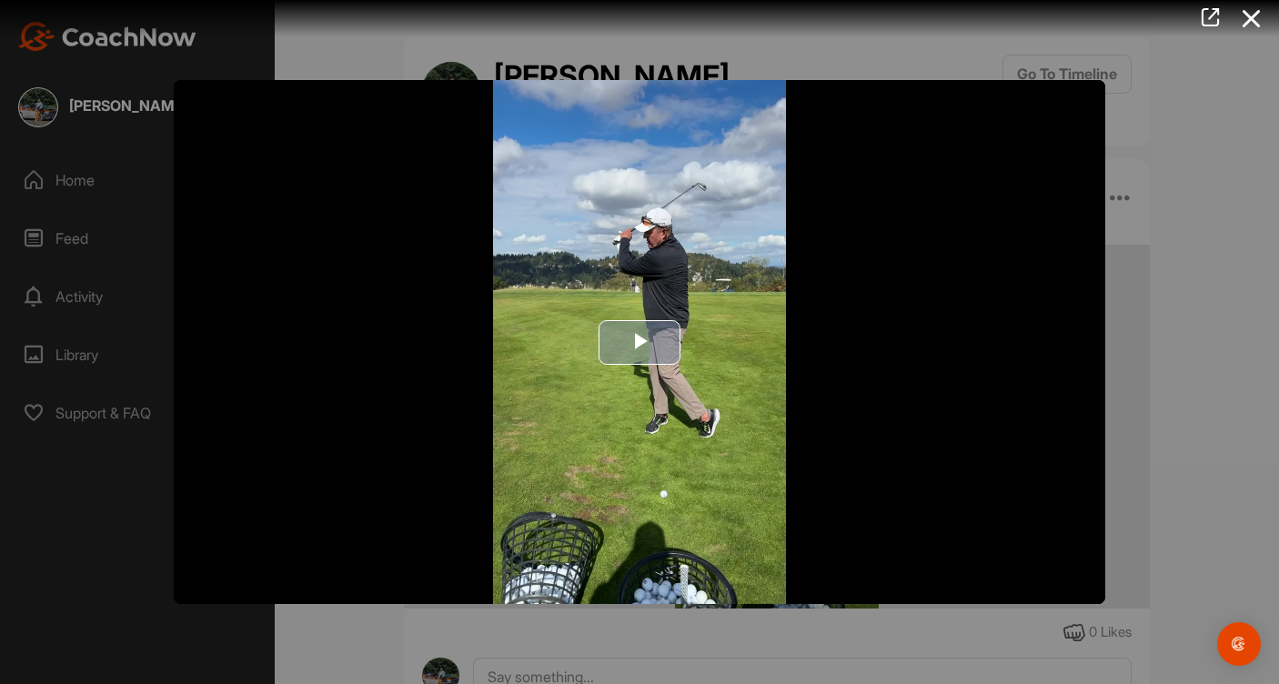
click at [640, 342] on span "Video Player" at bounding box center [640, 342] width 0 height 0
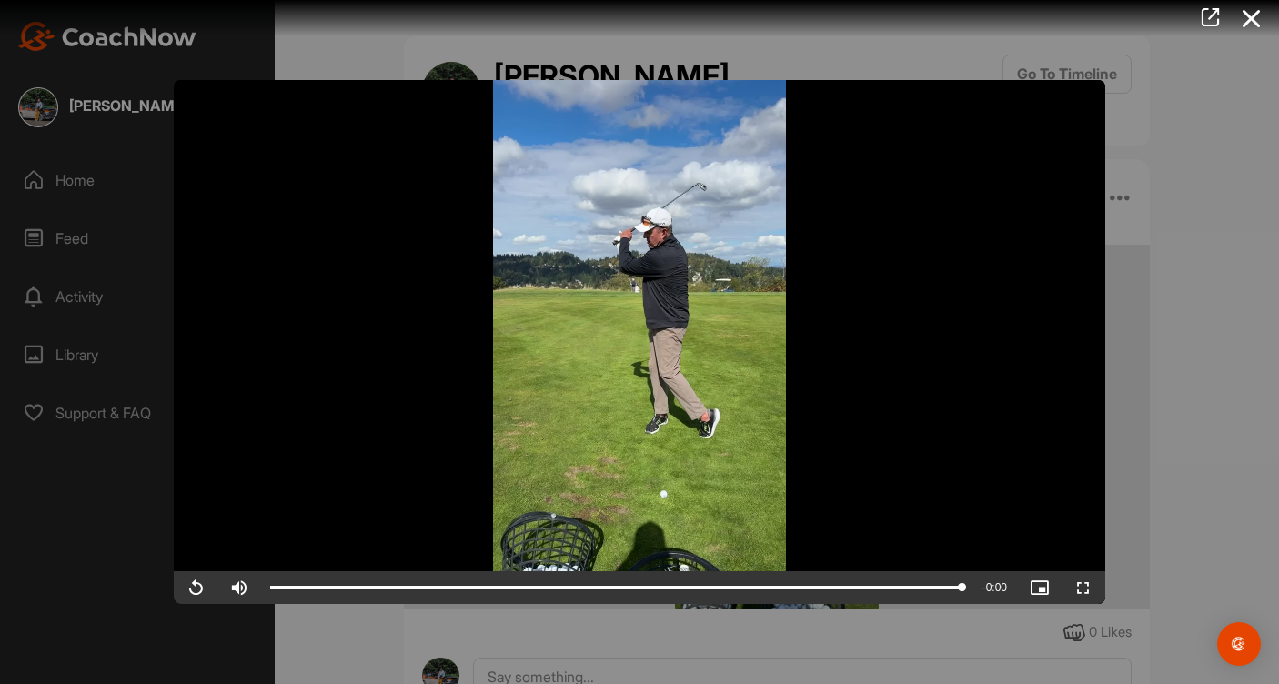
click at [81, 292] on div at bounding box center [639, 342] width 1279 height 684
